Goal: Information Seeking & Learning: Learn about a topic

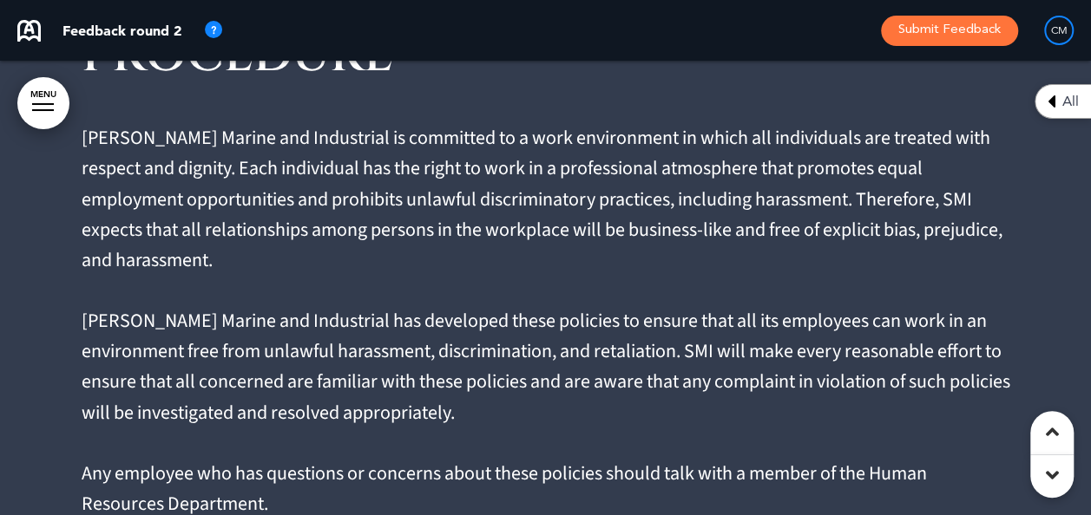
scroll to position [10413, 0]
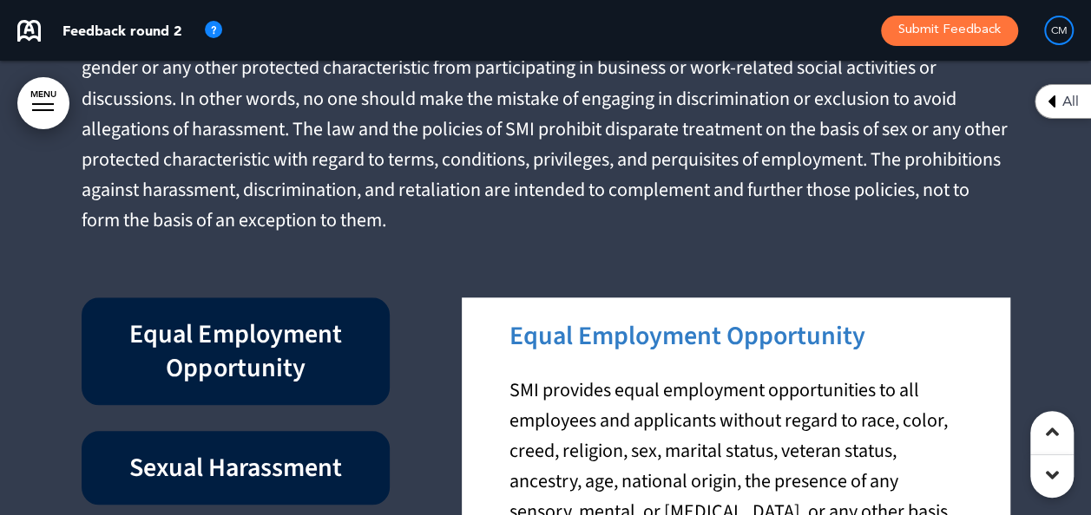
click at [1061, 25] on div "CM" at bounding box center [1059, 31] width 30 height 30
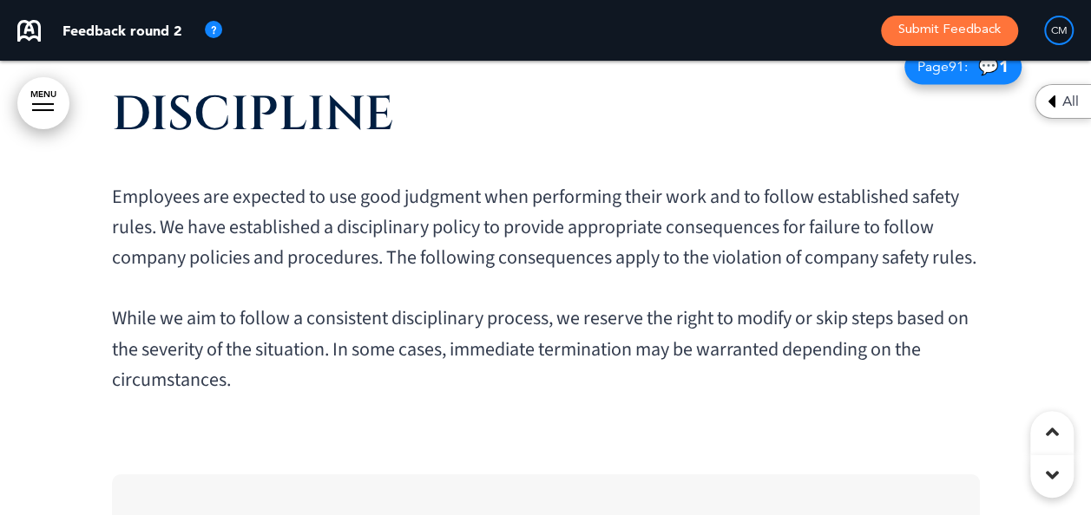
scroll to position [14231, 0]
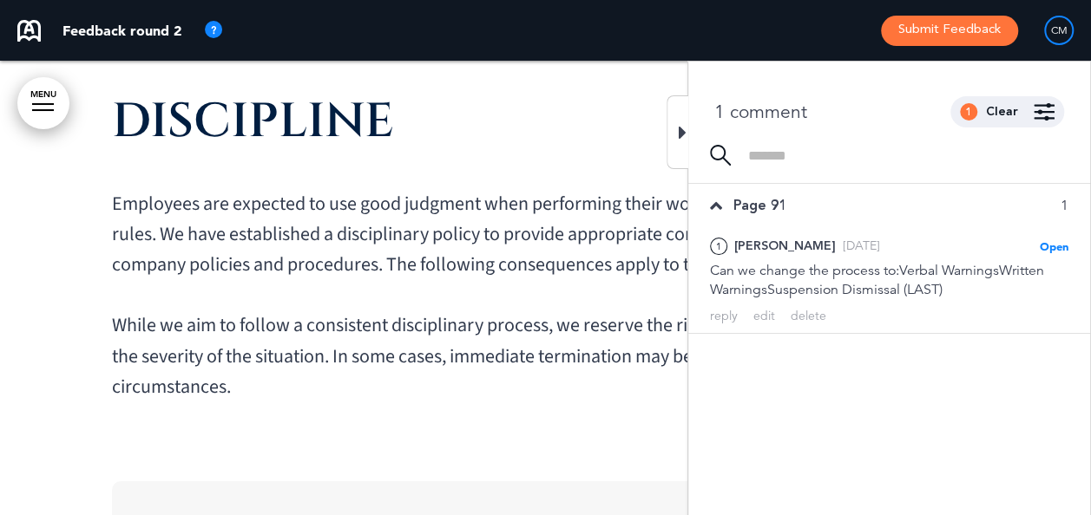
click at [684, 133] on icon at bounding box center [683, 132] width 8 height 21
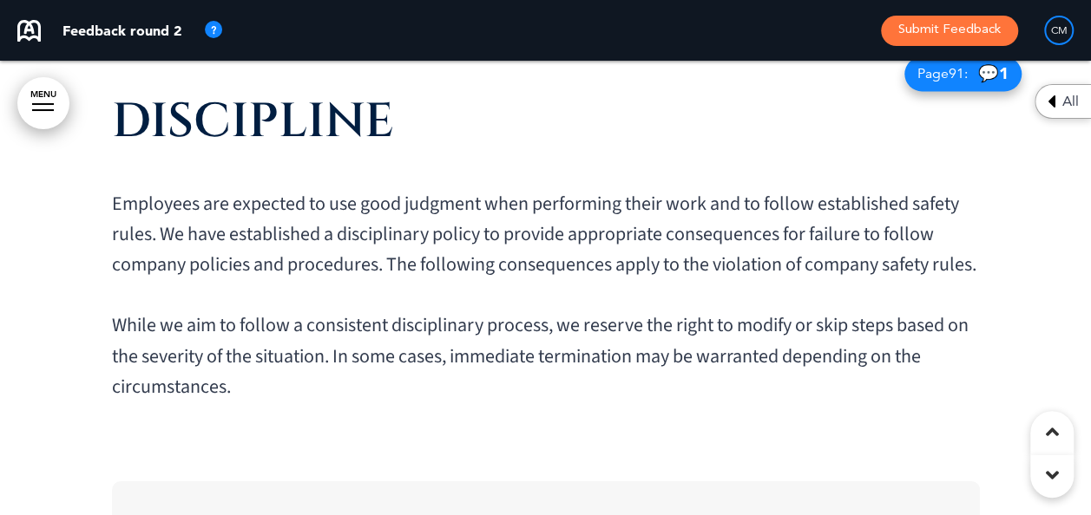
click at [1046, 101] on div "All" at bounding box center [1062, 101] width 56 height 35
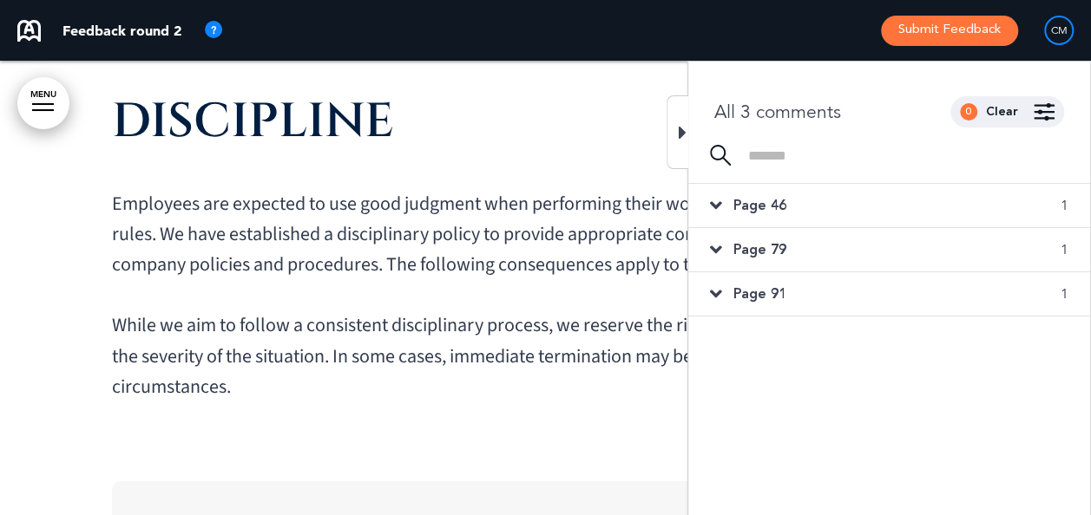
click at [713, 210] on icon at bounding box center [716, 205] width 12 height 19
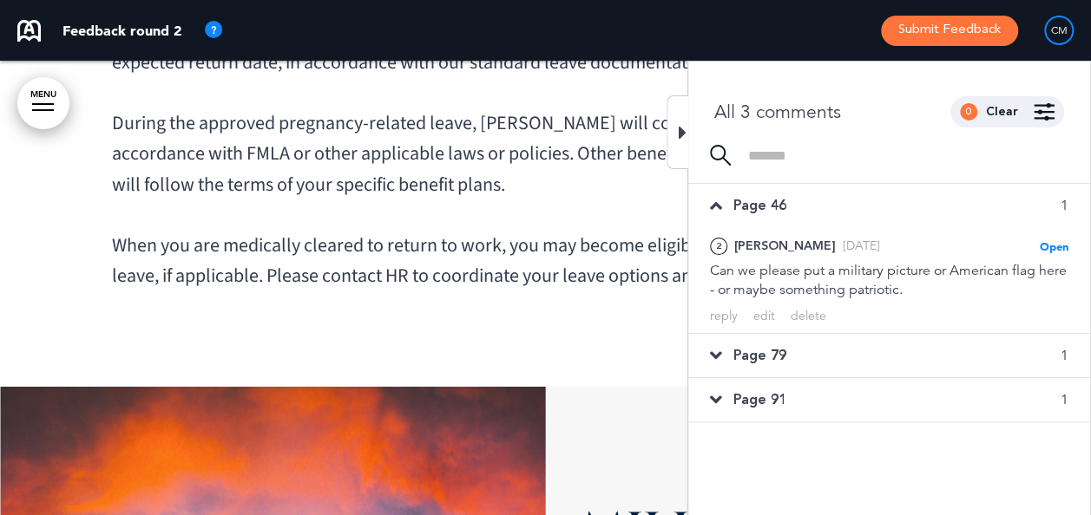
click at [712, 352] on icon at bounding box center [716, 355] width 12 height 19
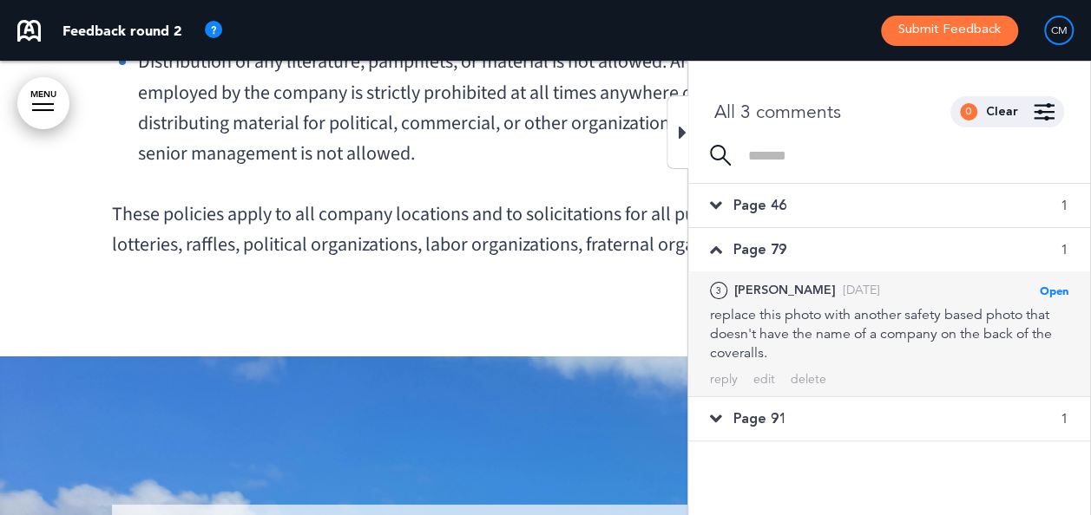
scroll to position [52107, 0]
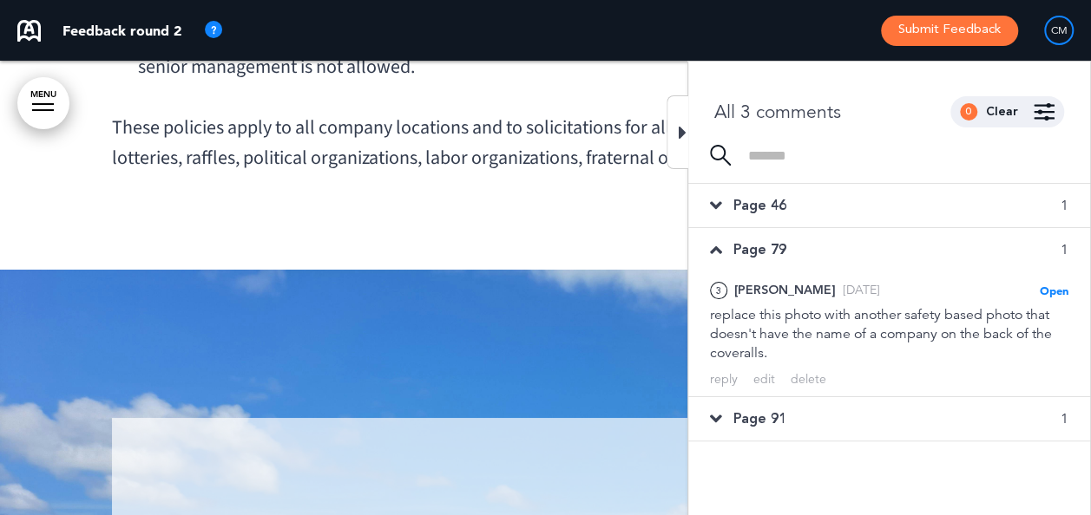
click at [716, 419] on icon at bounding box center [716, 419] width 12 height 19
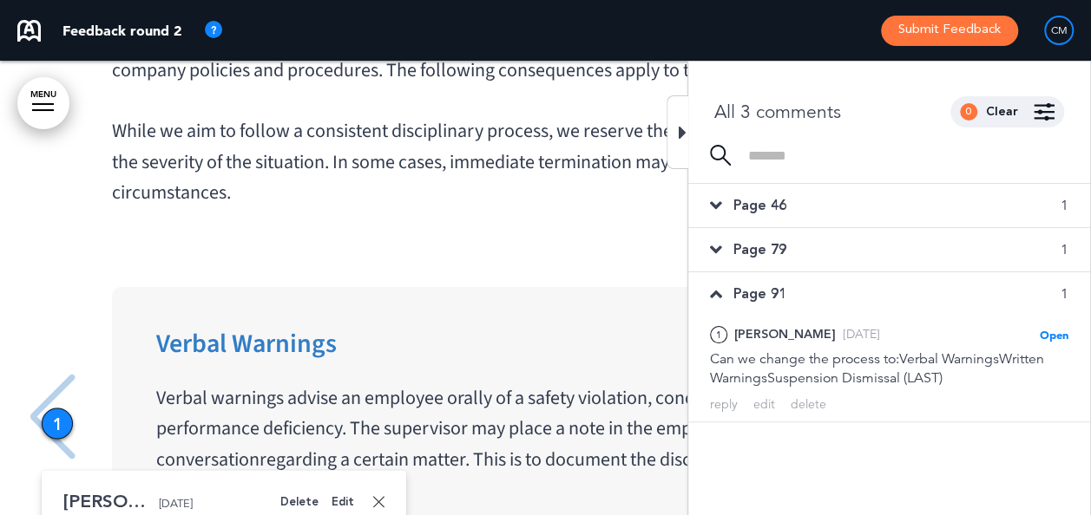
scroll to position [14429, 0]
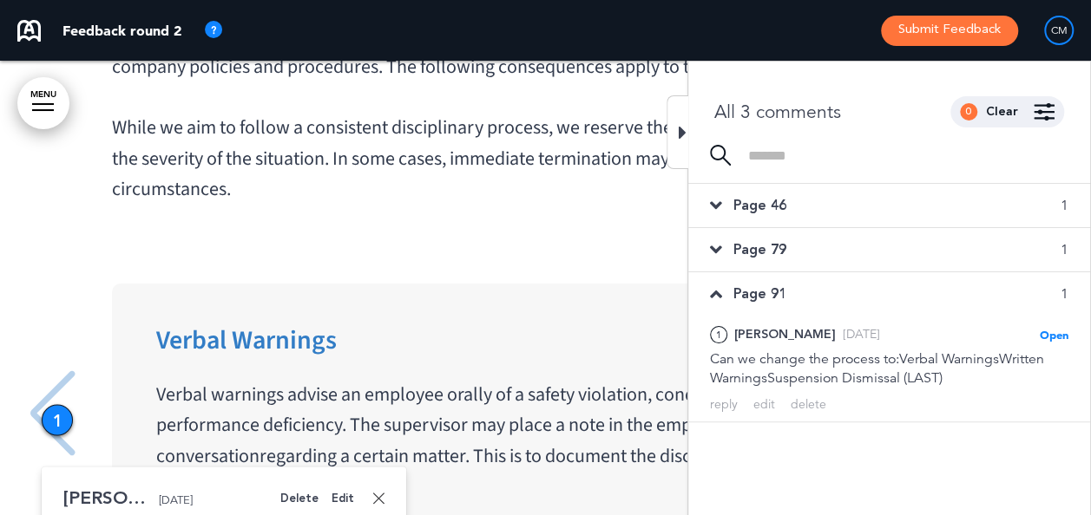
click at [508, 284] on div "Verbal Warnings Verbal warnings advise an employee orally of a safety violation…" at bounding box center [546, 415] width 868 height 263
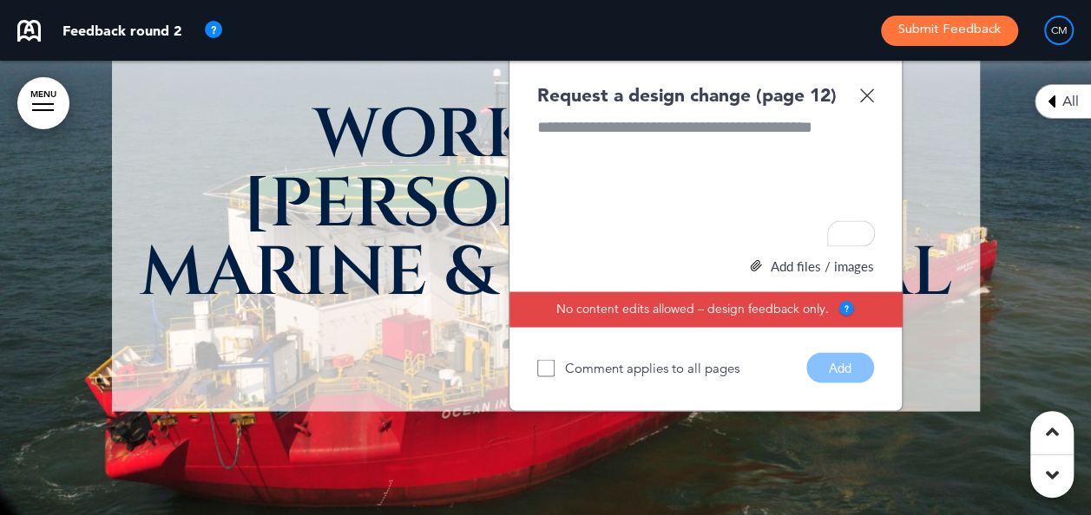
scroll to position [14415, 0]
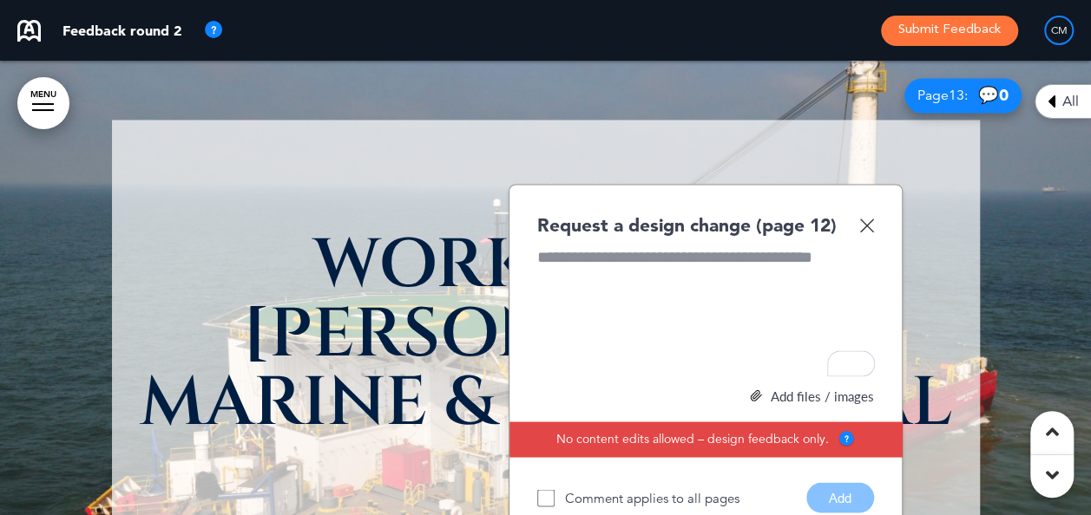
click at [1053, 99] on icon at bounding box center [1051, 101] width 8 height 21
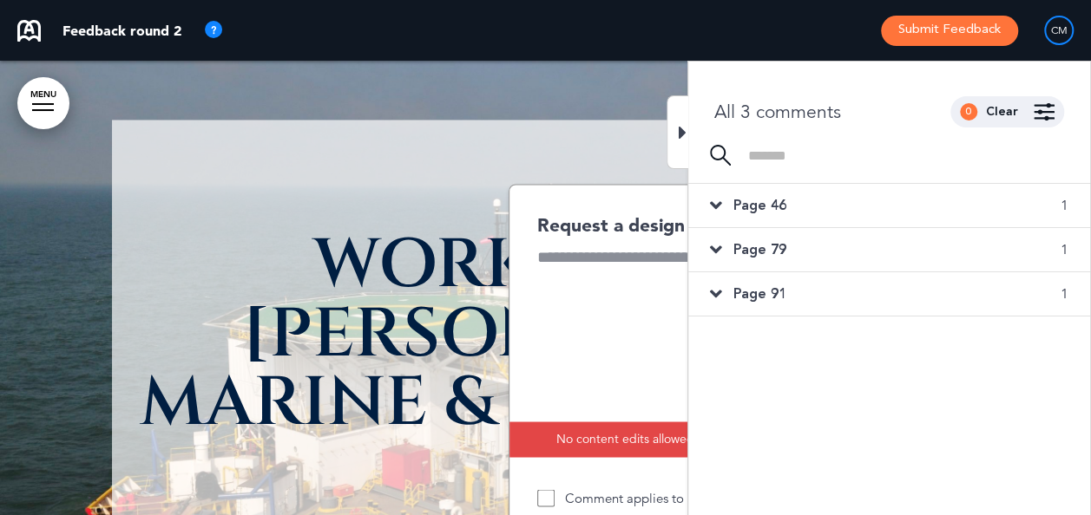
click at [679, 135] on icon at bounding box center [683, 132] width 8 height 21
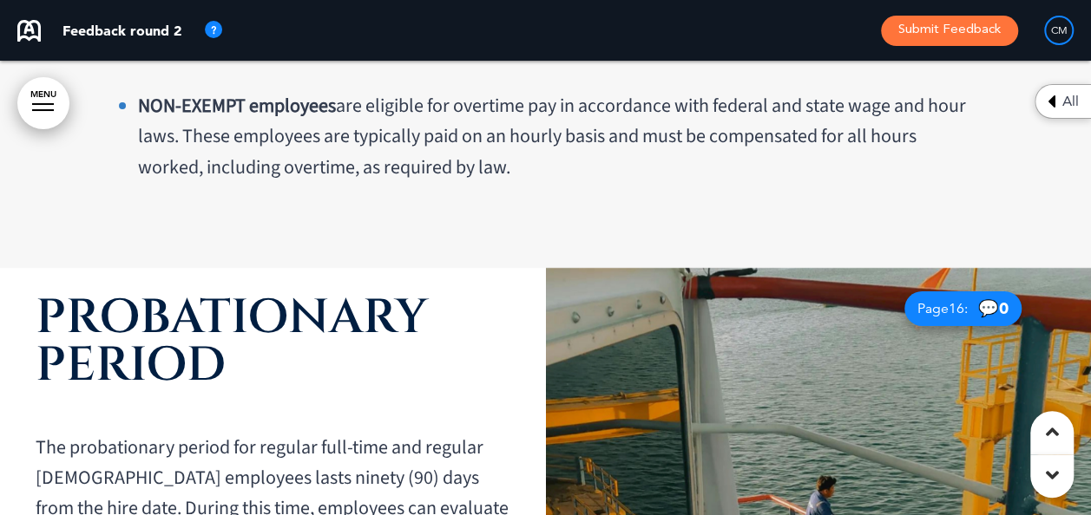
scroll to position [15803, 0]
